Goal: Information Seeking & Learning: Learn about a topic

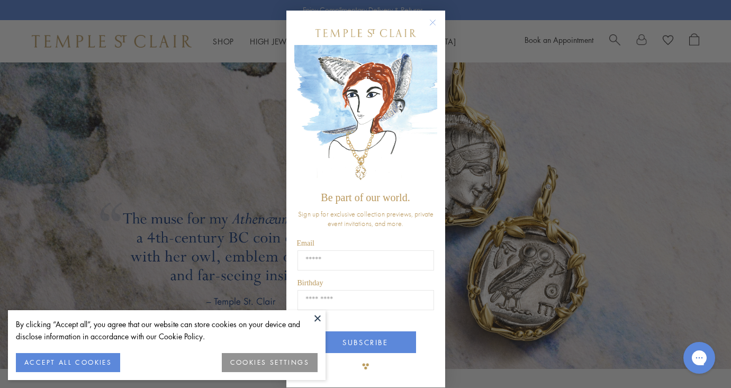
click at [317, 317] on button at bounding box center [318, 318] width 16 height 16
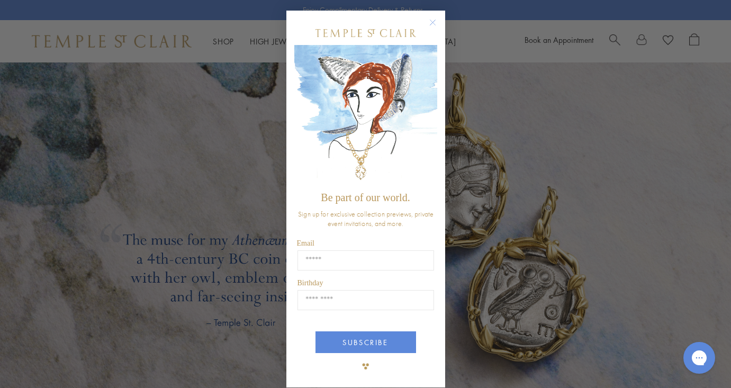
click at [434, 22] on circle "Close dialog" at bounding box center [432, 22] width 13 height 13
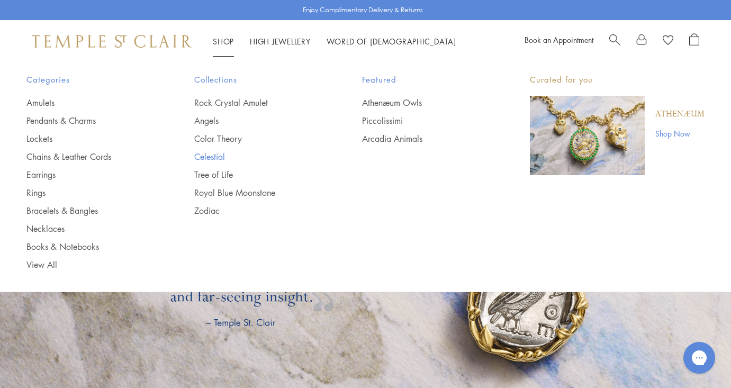
click at [220, 159] on link "Celestial" at bounding box center [256, 157] width 125 height 12
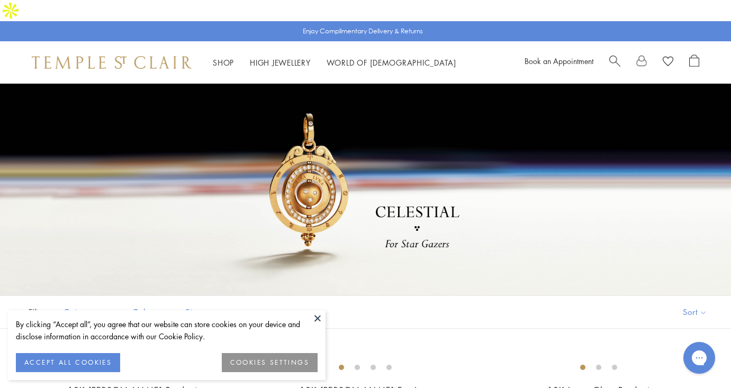
click at [318, 320] on button at bounding box center [318, 318] width 16 height 16
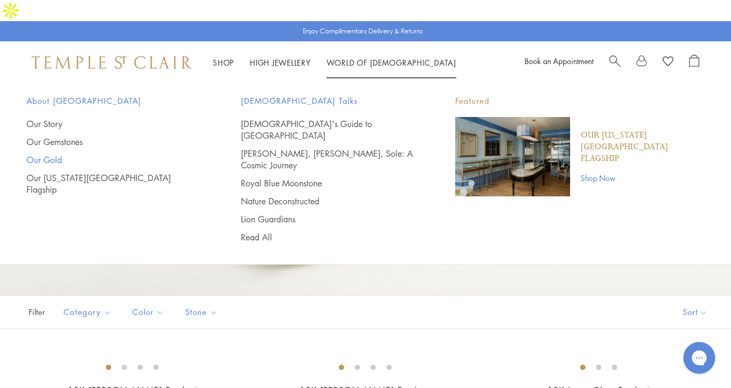
click at [46, 154] on link "Our Gold" at bounding box center [112, 160] width 172 height 12
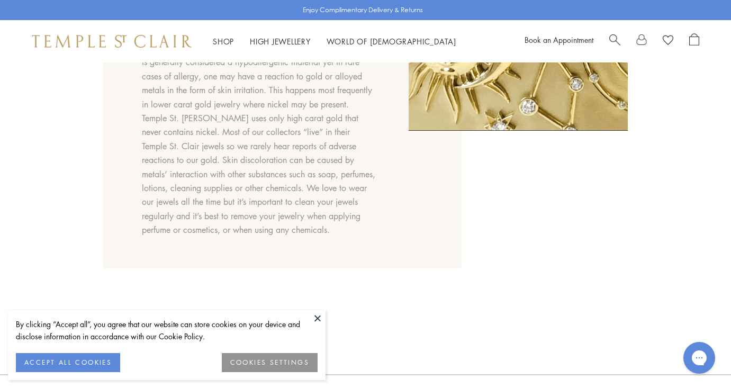
scroll to position [880, 0]
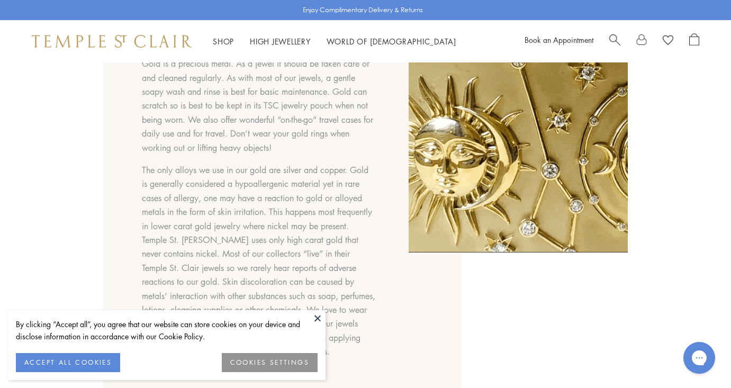
click at [320, 318] on button at bounding box center [318, 318] width 16 height 16
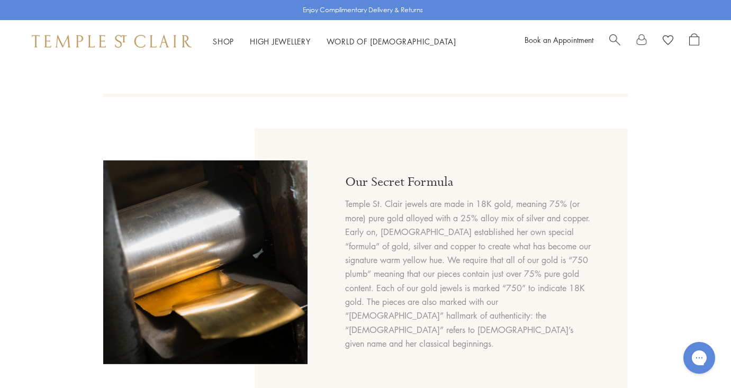
scroll to position [444, 0]
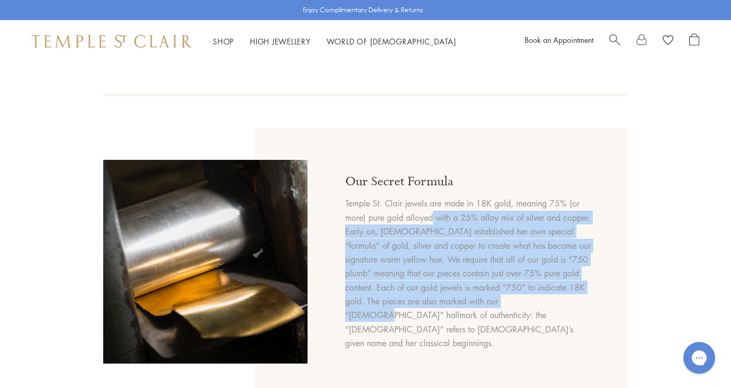
drag, startPoint x: 490, startPoint y: 208, endPoint x: 541, endPoint y: 312, distance: 115.5
click at [541, 313] on p "Temple St. Clair jewels are made in 18K gold, meaning 75% (or more) pure gold a…" at bounding box center [470, 272] width 250 height 153
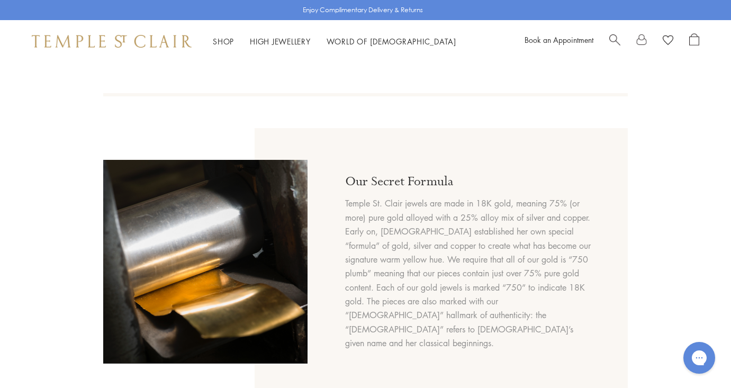
click at [547, 339] on p "Temple St. Clair jewels are made in 18K gold, meaning 75% (or more) pure gold a…" at bounding box center [470, 272] width 250 height 153
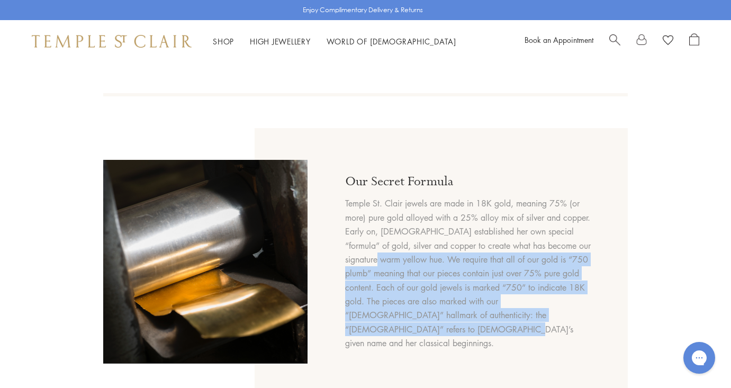
drag, startPoint x: 514, startPoint y: 250, endPoint x: 577, endPoint y: 328, distance: 100.1
click at [582, 330] on p "Temple St. Clair jewels are made in 18K gold, meaning 75% (or more) pure gold a…" at bounding box center [470, 272] width 250 height 153
click at [577, 328] on p "Temple St. Clair jewels are made in 18K gold, meaning 75% (or more) pure gold a…" at bounding box center [470, 272] width 250 height 153
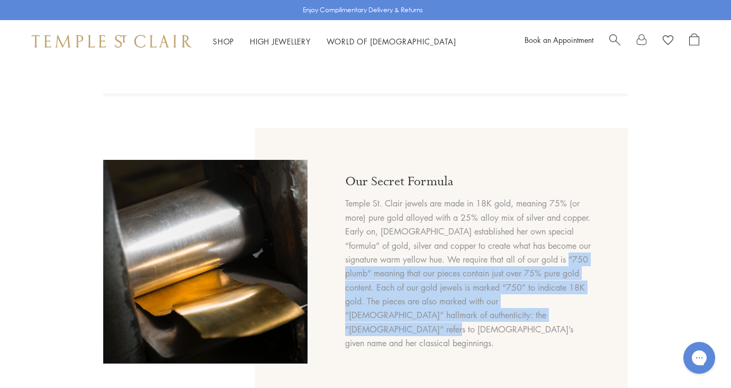
drag, startPoint x: 485, startPoint y: 265, endPoint x: 572, endPoint y: 319, distance: 101.9
click at [572, 319] on p "Temple St. Clair jewels are made in 18K gold, meaning 75% (or more) pure gold a…" at bounding box center [470, 272] width 250 height 153
drag, startPoint x: 427, startPoint y: 259, endPoint x: 528, endPoint y: 317, distance: 115.9
click at [529, 318] on p "Temple St. Clair jewels are made in 18K gold, meaning 75% (or more) pure gold a…" at bounding box center [470, 272] width 250 height 153
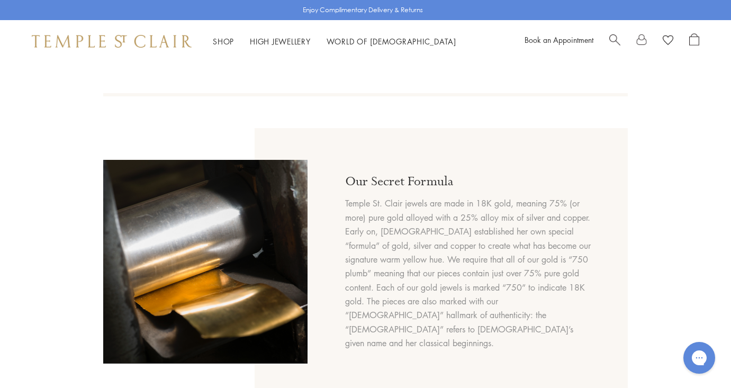
click at [530, 336] on p "Temple St. Clair jewels are made in 18K gold, meaning 75% (or more) pure gold a…" at bounding box center [470, 272] width 250 height 153
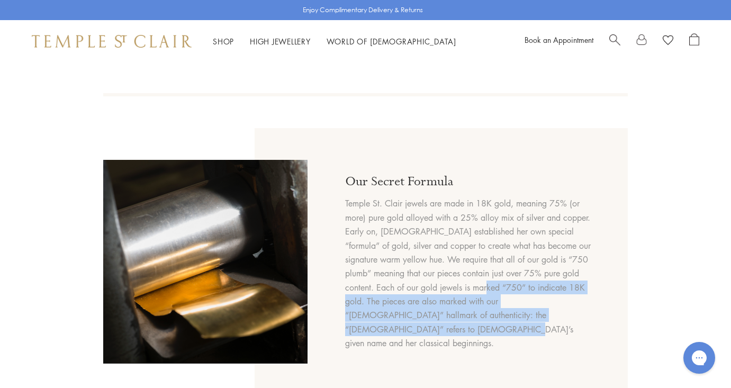
drag, startPoint x: 467, startPoint y: 293, endPoint x: 546, endPoint y: 344, distance: 94.5
click at [548, 344] on div "Our Secret Formula Temple St. Clair jewels are made in 18K gold, meaning 75% (o…" at bounding box center [470, 262] width 250 height 204
click at [546, 344] on div "Our Secret Formula Temple St. Clair jewels are made in 18K gold, meaning 75% (o…" at bounding box center [470, 262] width 250 height 204
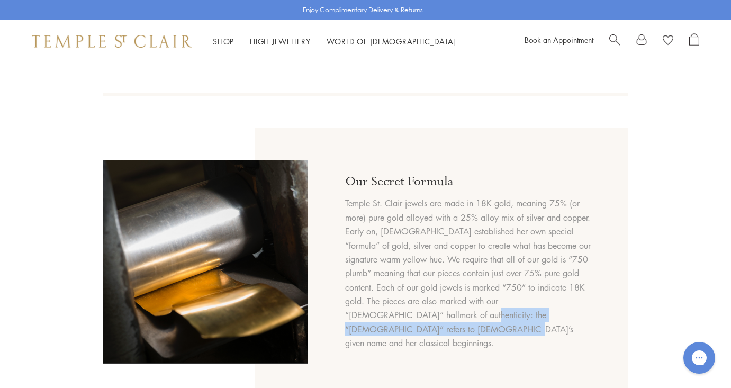
drag, startPoint x: 417, startPoint y: 324, endPoint x: 501, endPoint y: 357, distance: 89.3
click at [504, 357] on div "Our Secret Formula Temple St. Clair jewels are made in 18K gold, meaning 75% (o…" at bounding box center [470, 262] width 250 height 204
click at [501, 357] on div "Our Secret Formula Temple St. Clair jewels are made in 18K gold, meaning 75% (o…" at bounding box center [470, 262] width 250 height 204
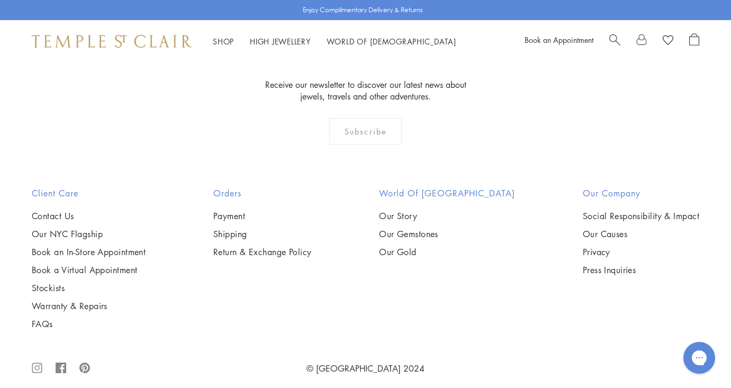
scroll to position [1377, 0]
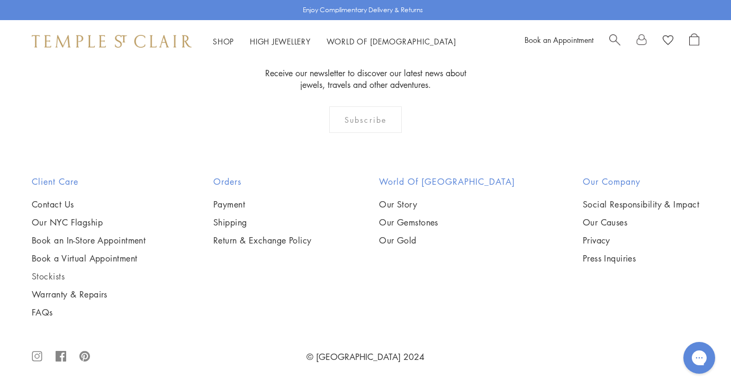
click at [57, 280] on link "Stockists" at bounding box center [89, 276] width 114 height 12
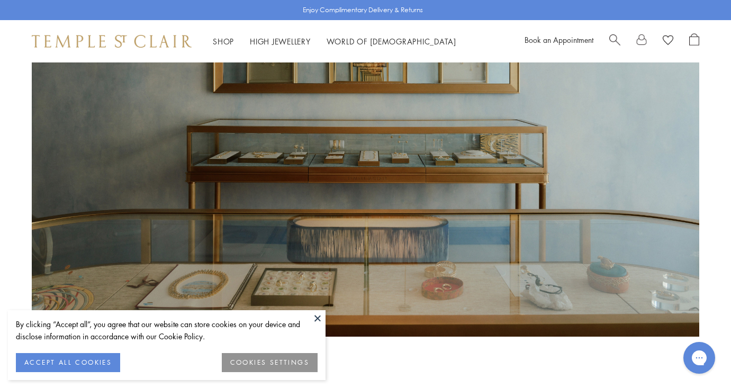
scroll to position [202, 0]
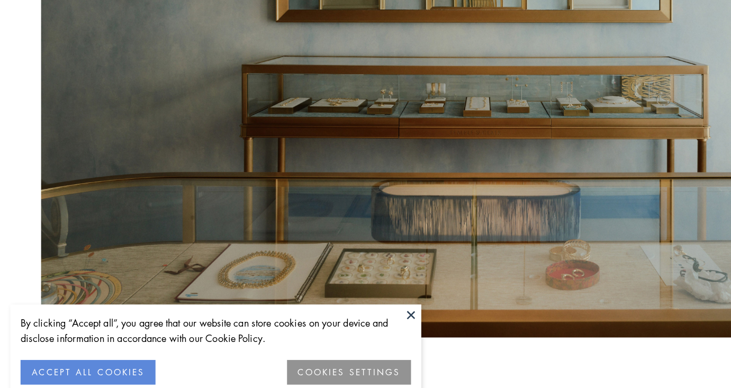
click at [320, 320] on button at bounding box center [318, 318] width 16 height 16
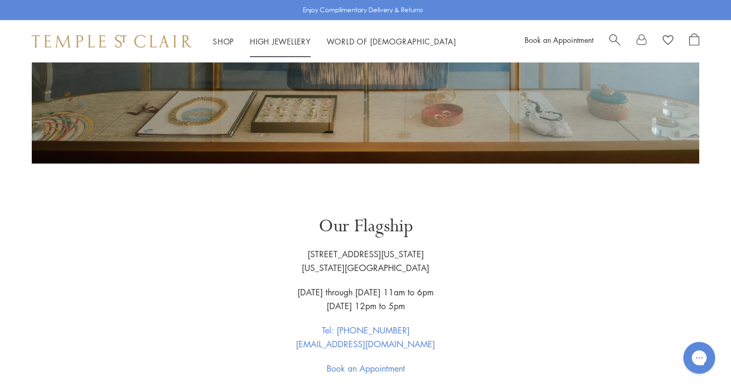
scroll to position [372, 0]
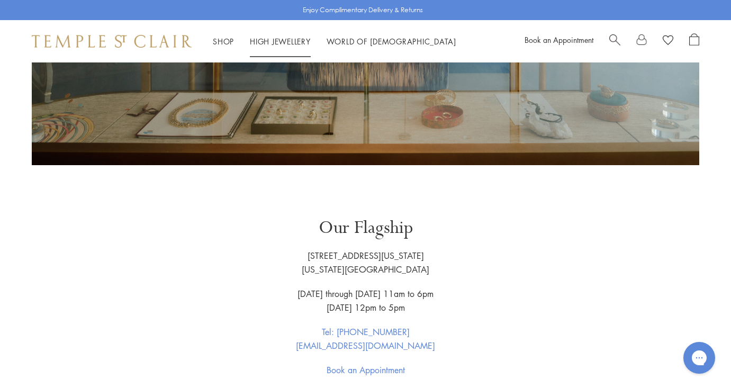
click at [268, 42] on link "High Jewellery High Jewellery" at bounding box center [280, 41] width 61 height 11
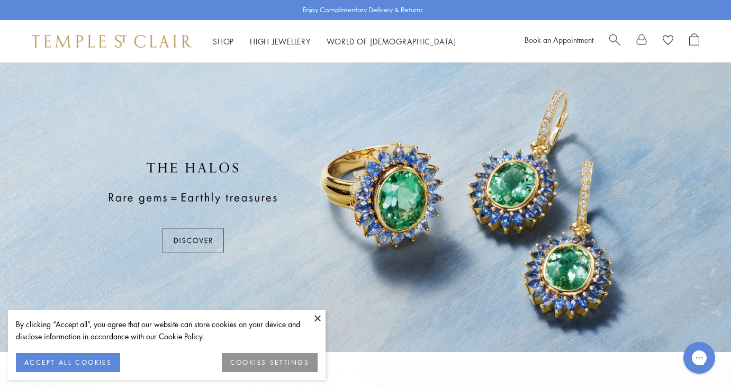
click at [320, 314] on button at bounding box center [318, 318] width 16 height 16
